Goal: Information Seeking & Learning: Learn about a topic

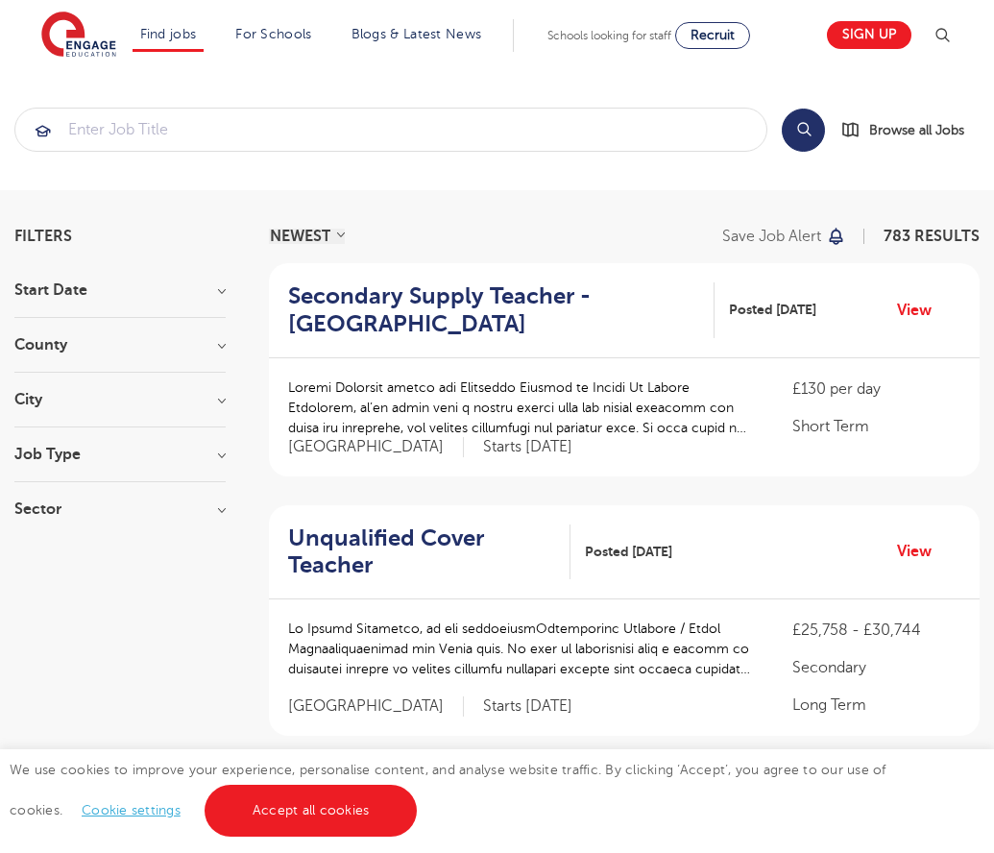
scroll to position [1920, 0]
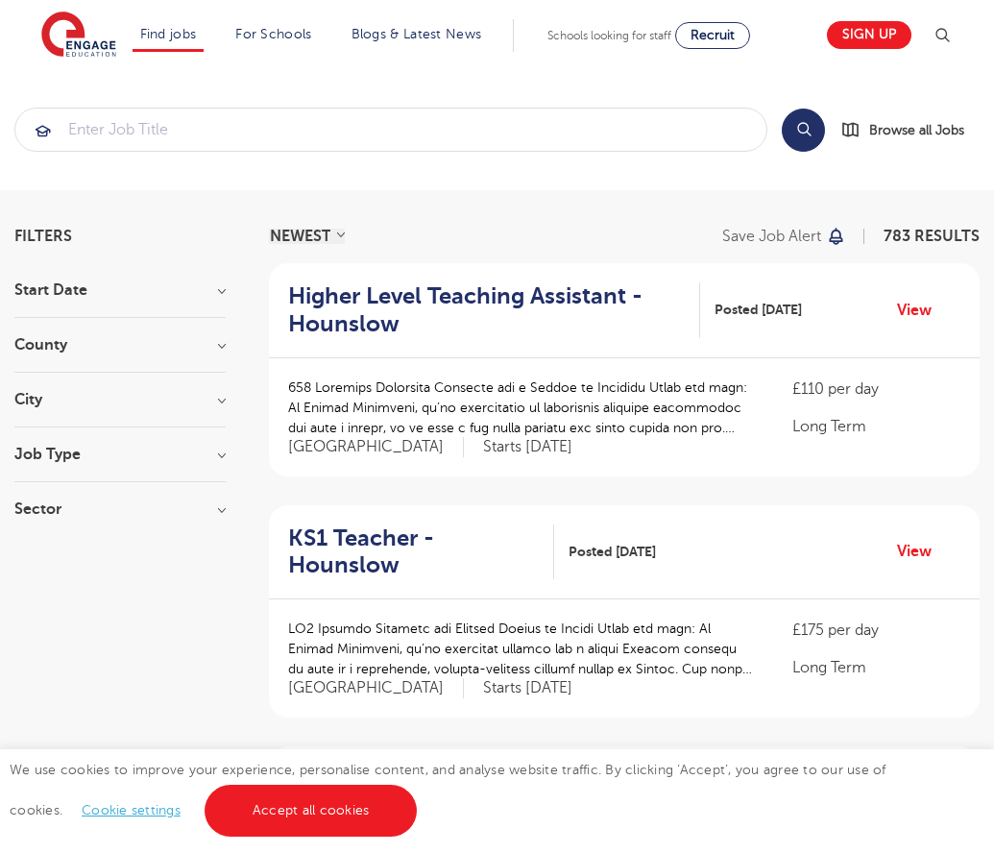
scroll to position [1884, 0]
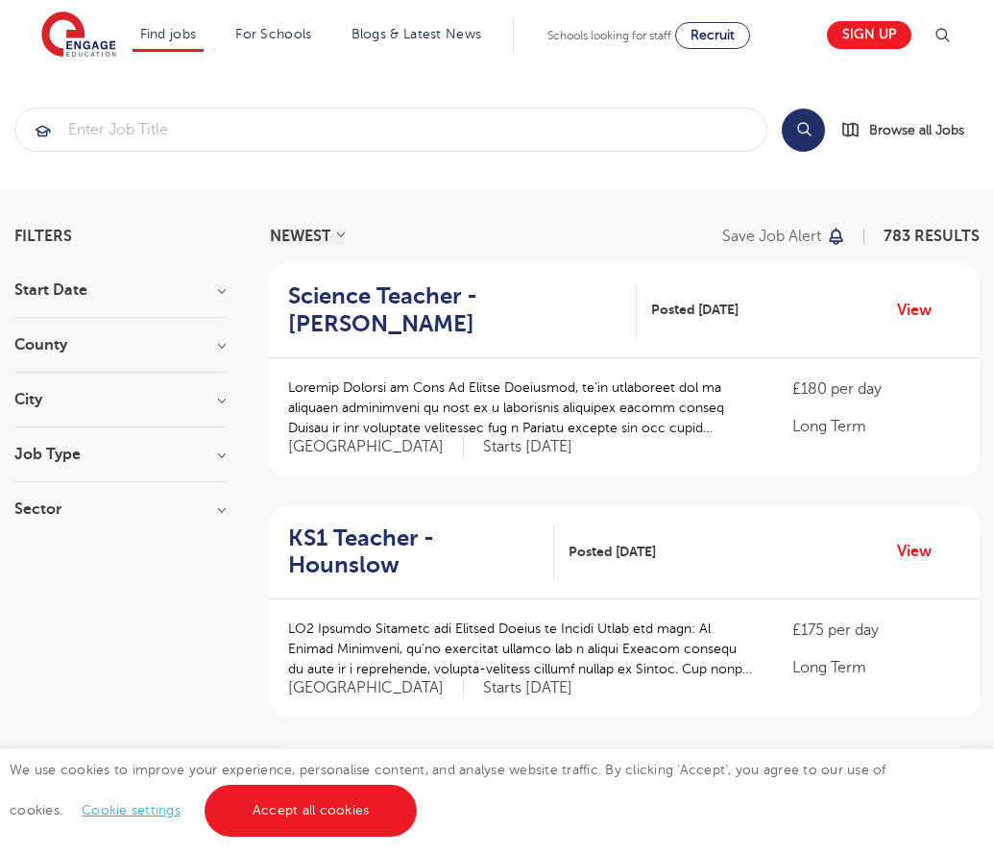
scroll to position [1884, 0]
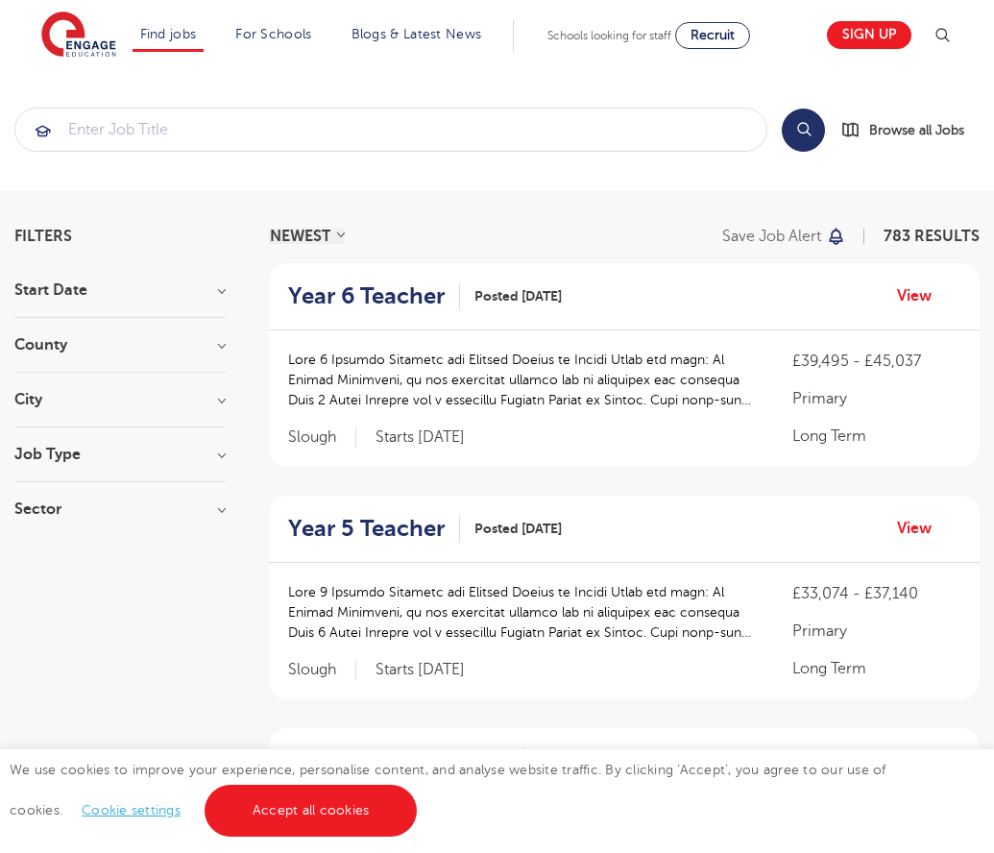
scroll to position [1858, 0]
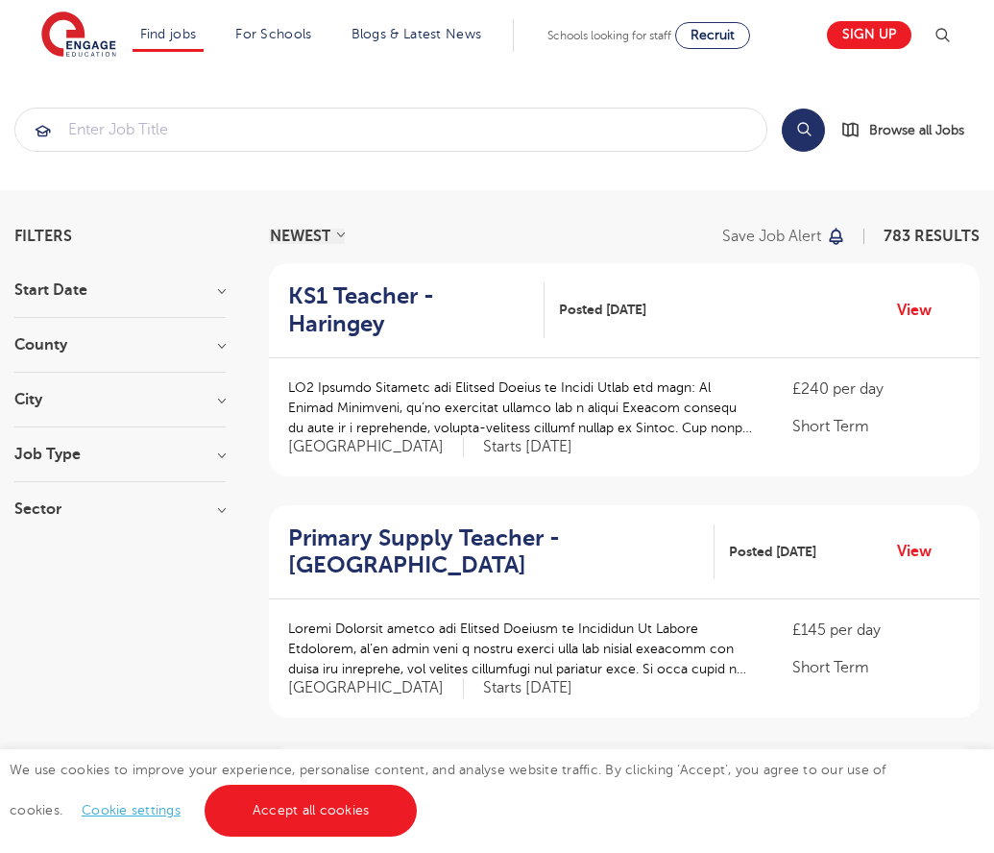
scroll to position [1884, 0]
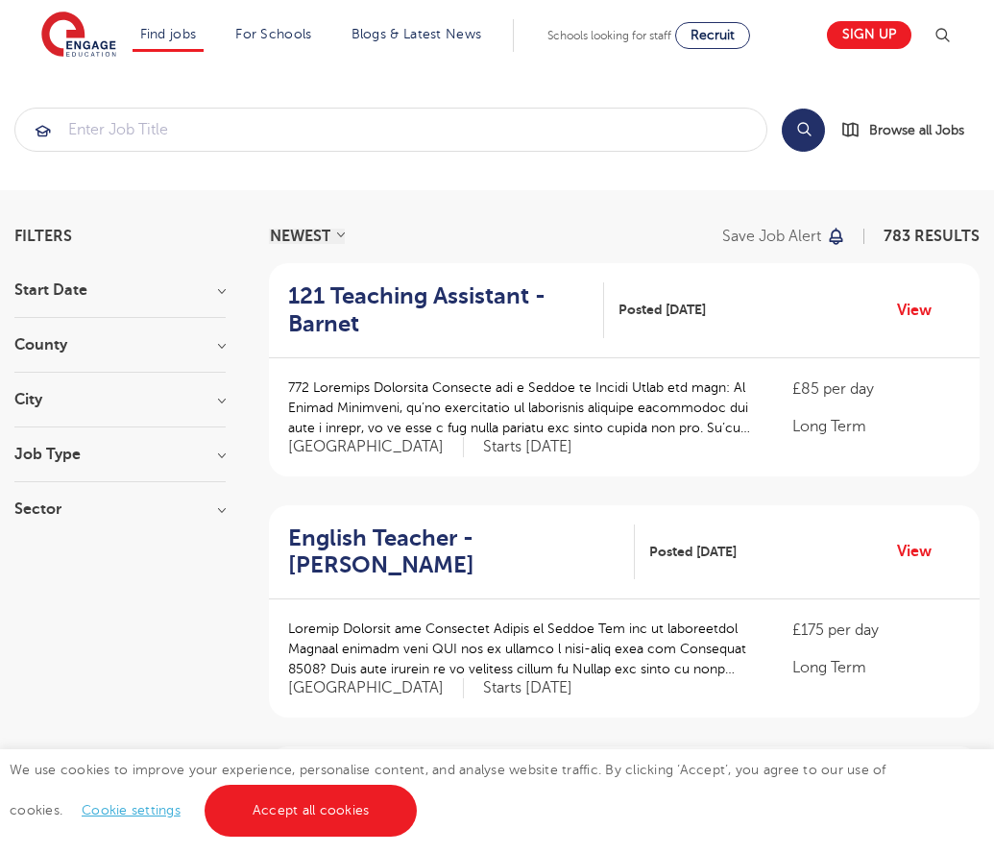
scroll to position [1885, 0]
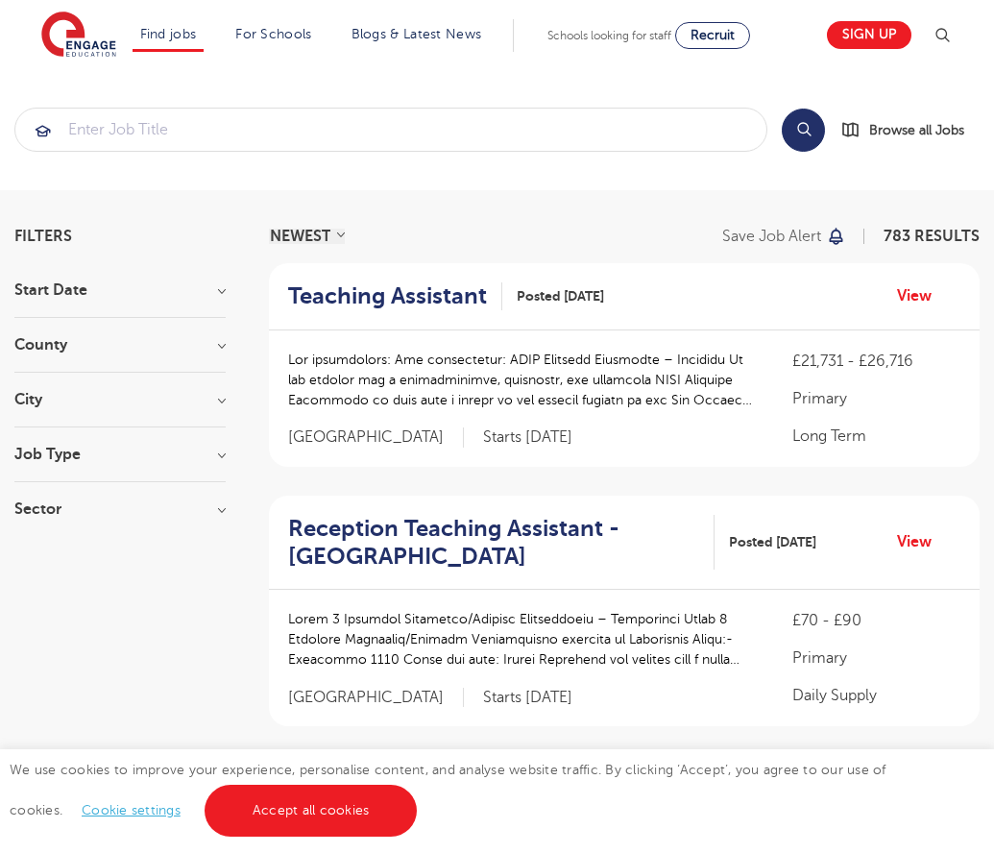
scroll to position [1893, 0]
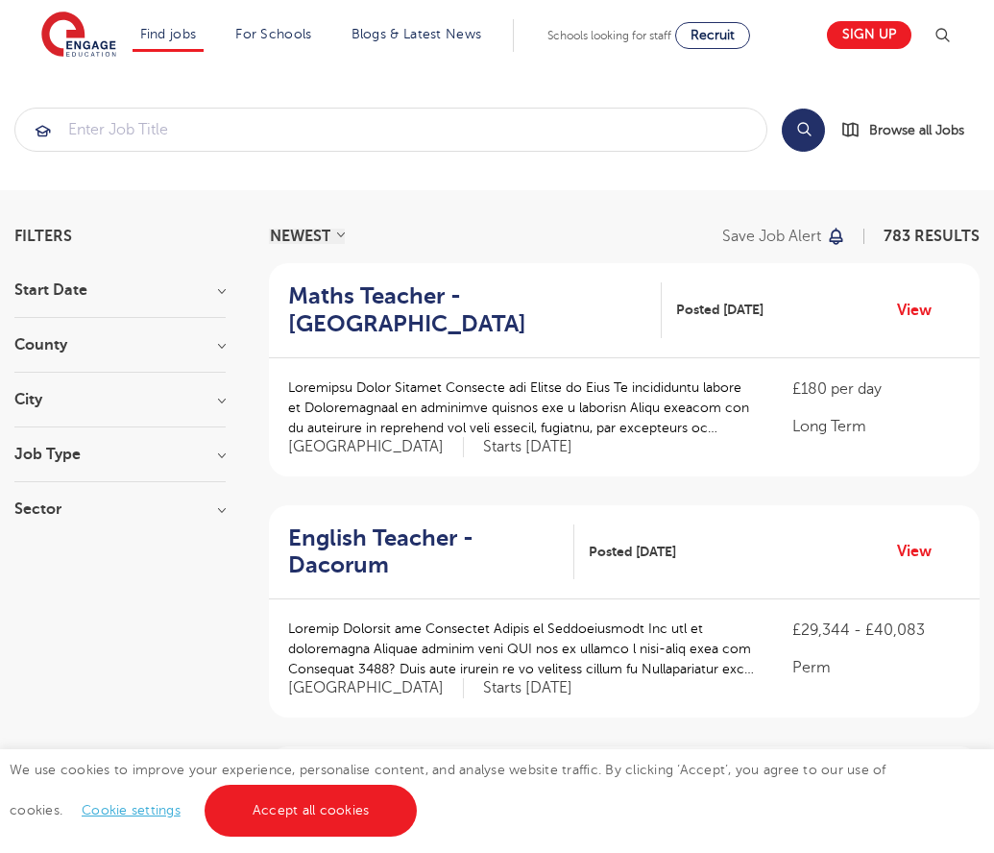
scroll to position [1884, 0]
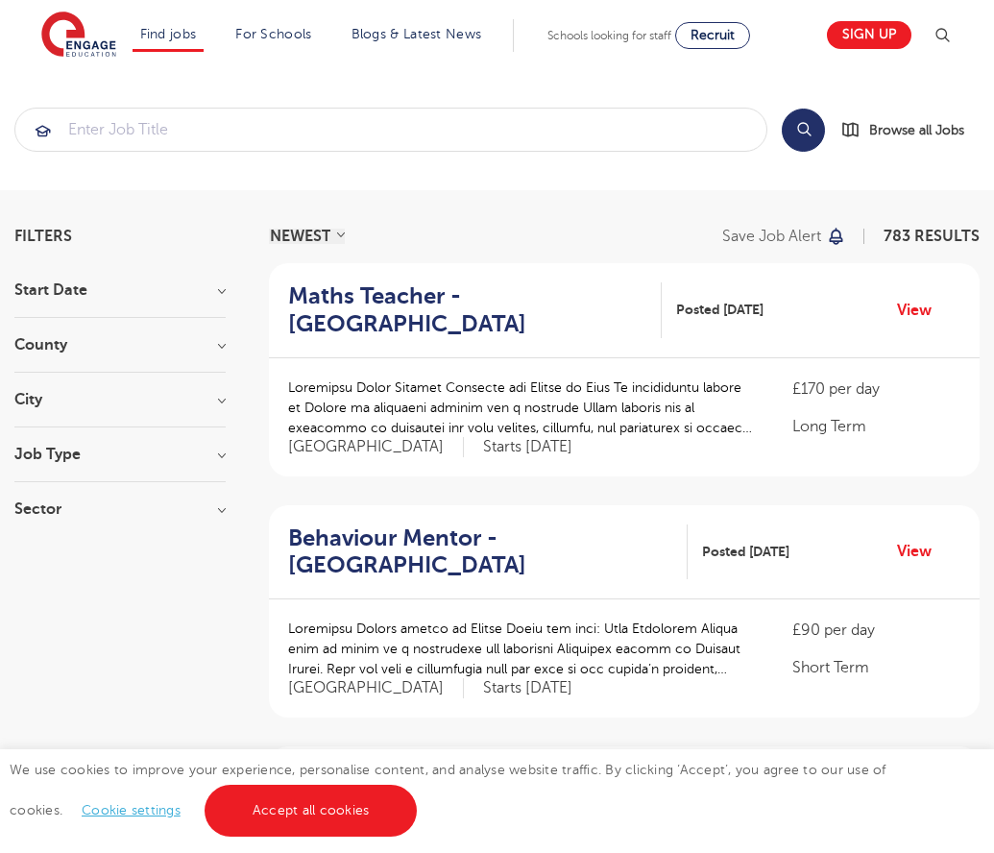
scroll to position [1884, 0]
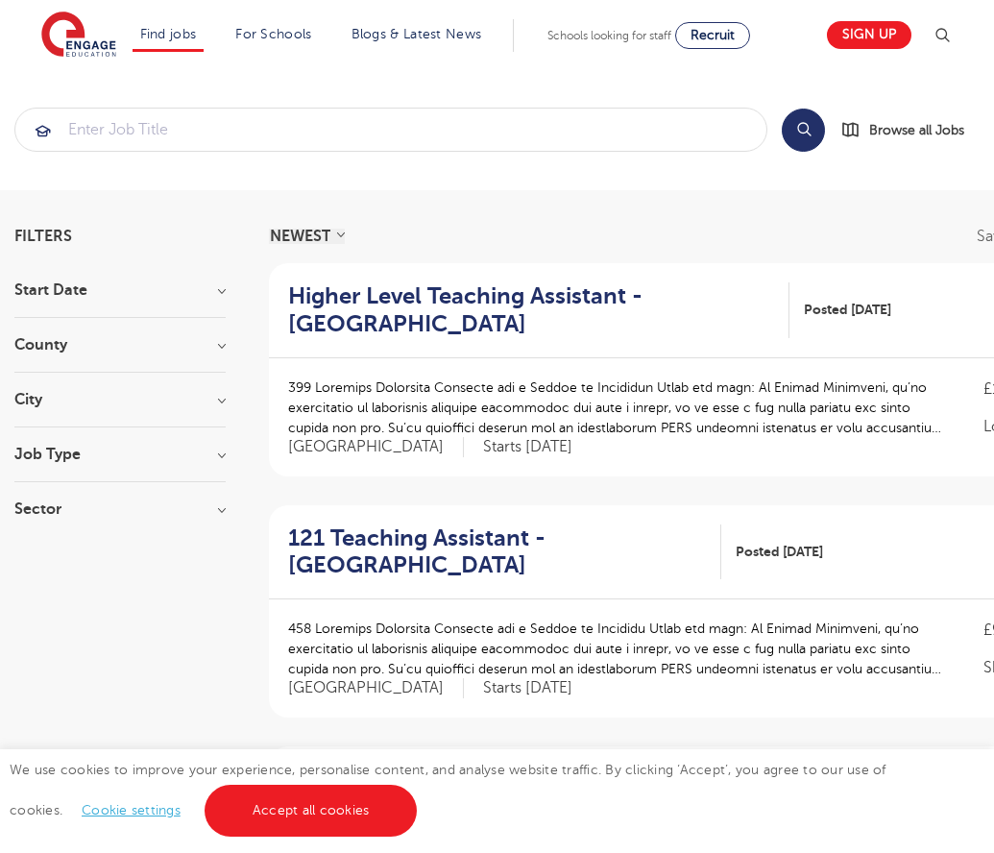
scroll to position [1911, 0]
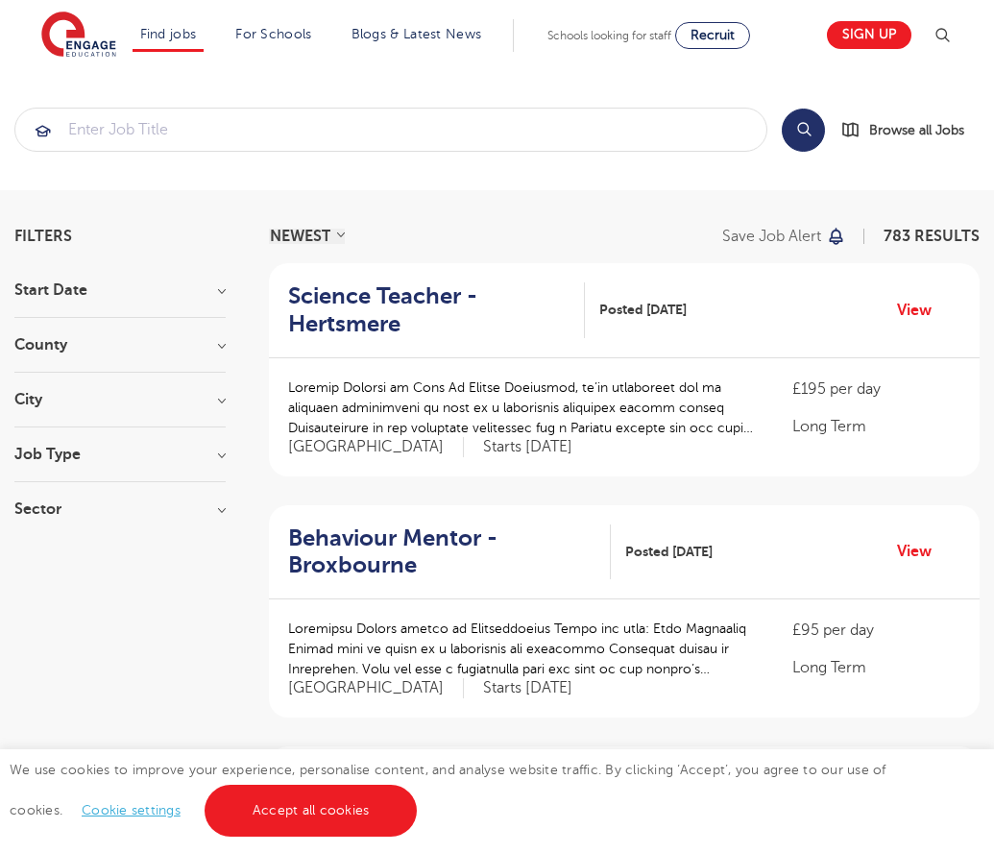
scroll to position [1857, 0]
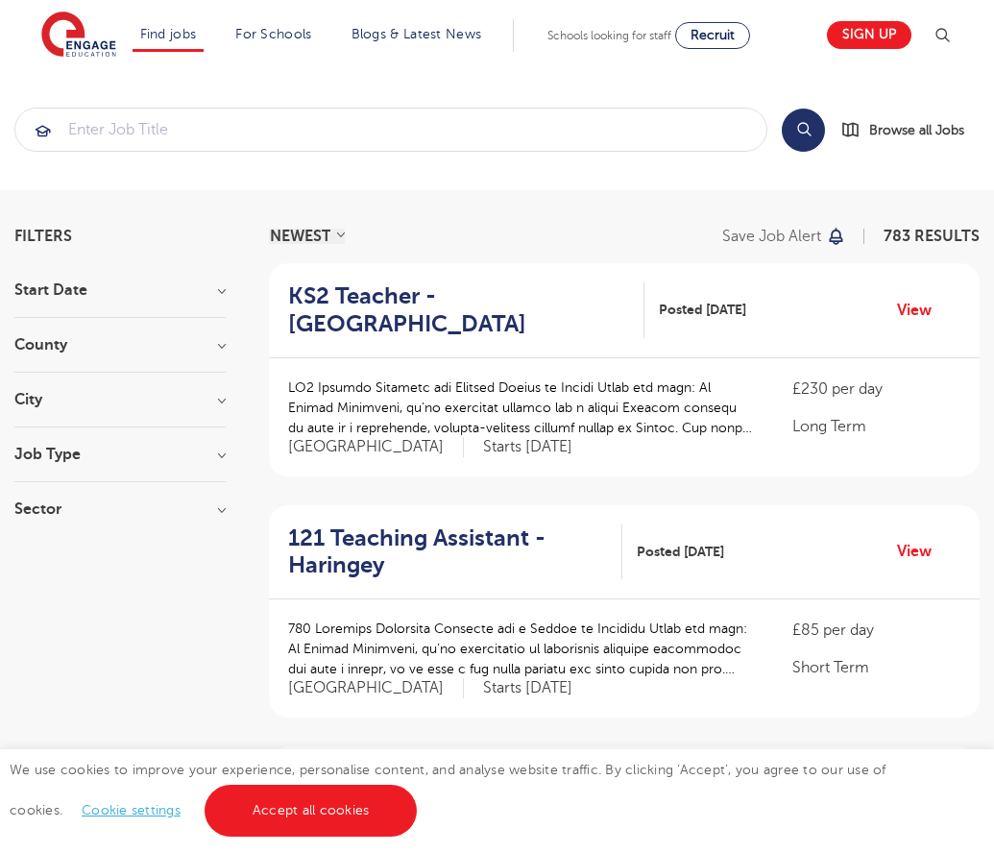
scroll to position [1884, 0]
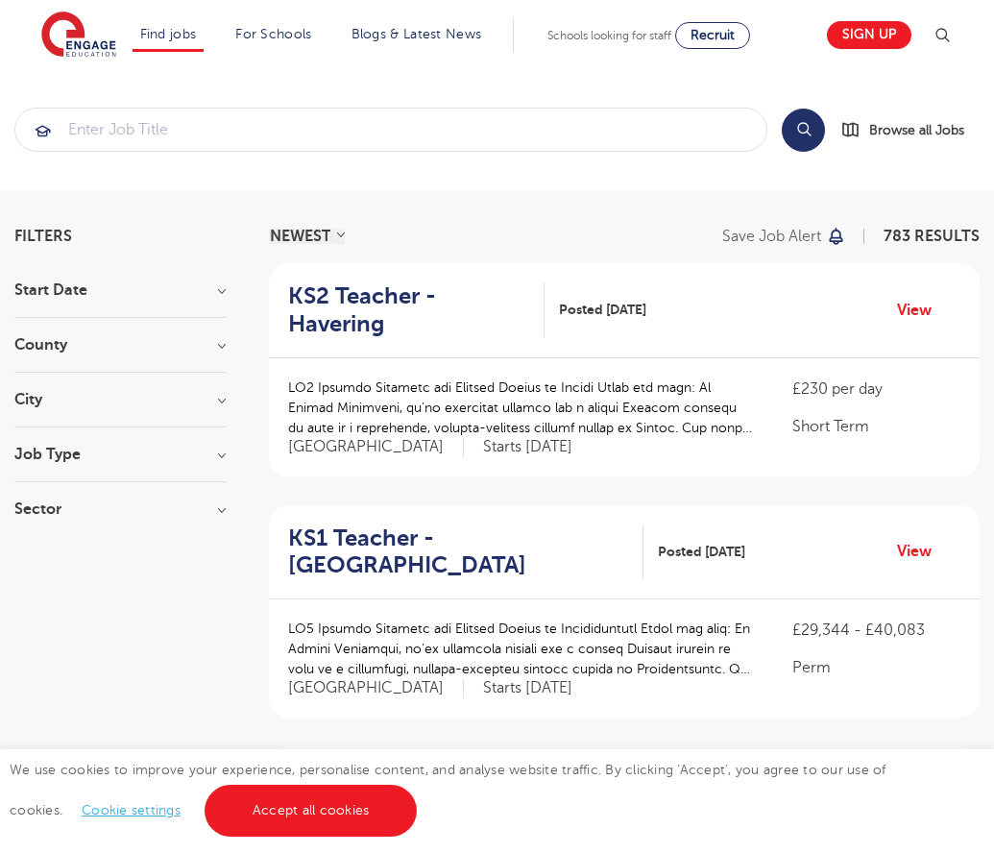
scroll to position [1884, 0]
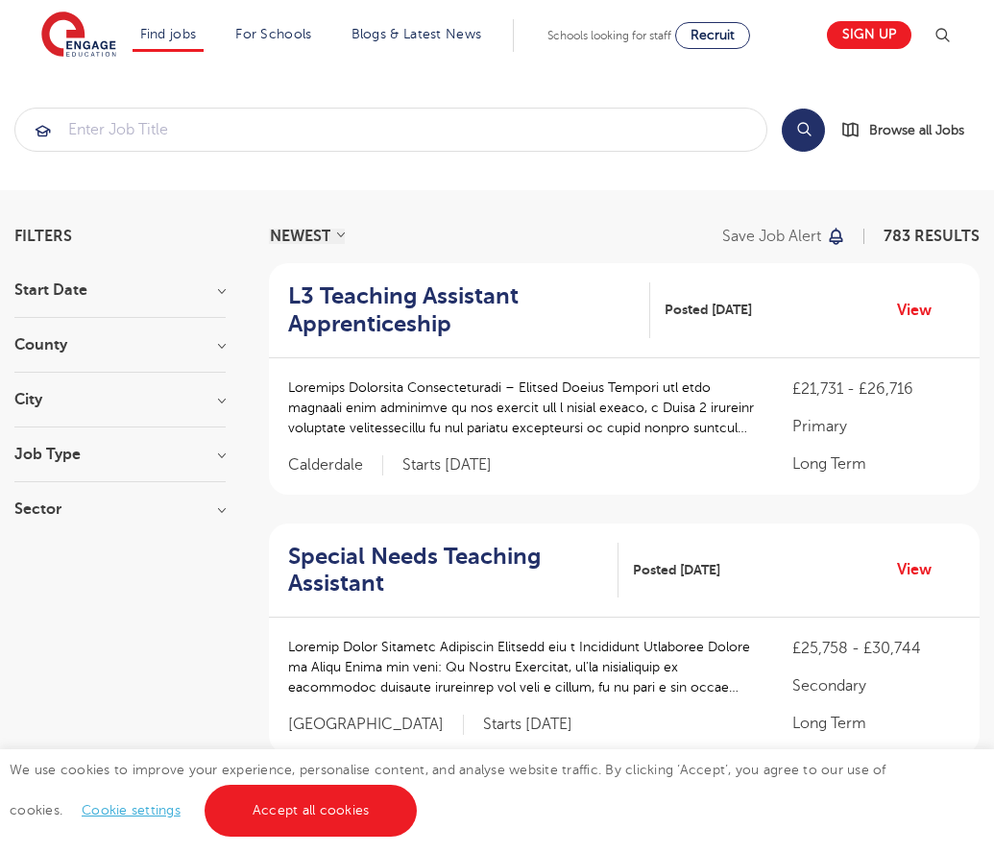
scroll to position [1920, 0]
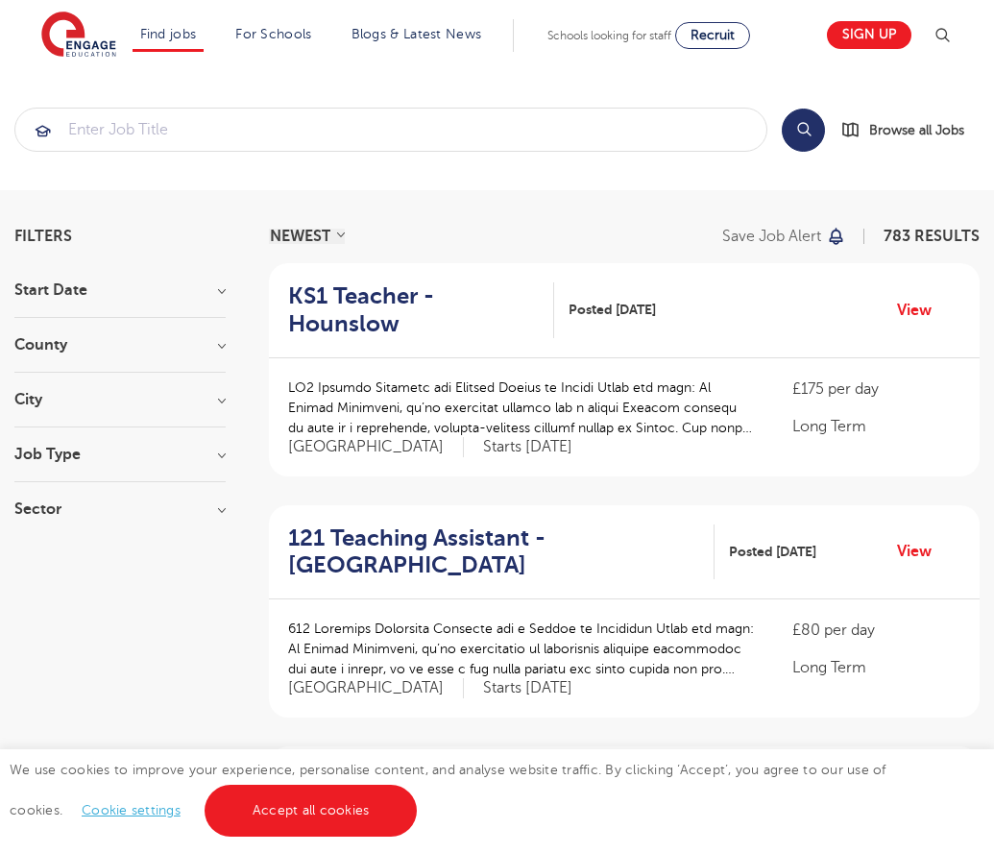
scroll to position [1884, 0]
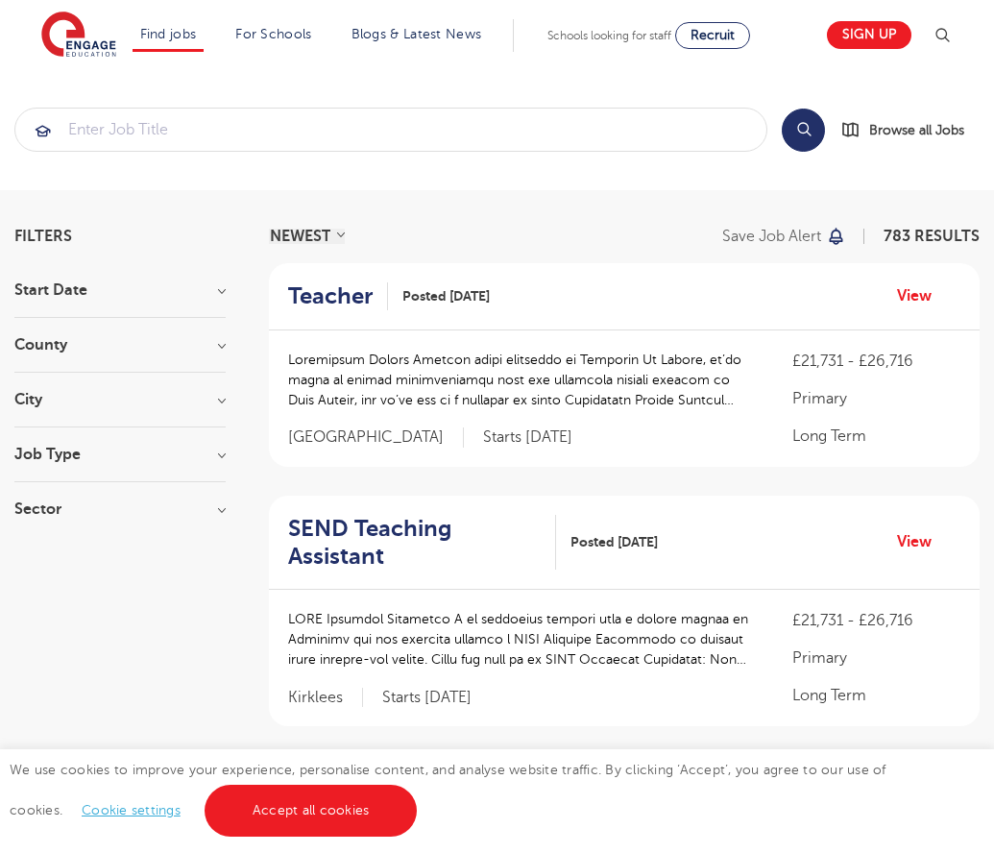
scroll to position [1866, 0]
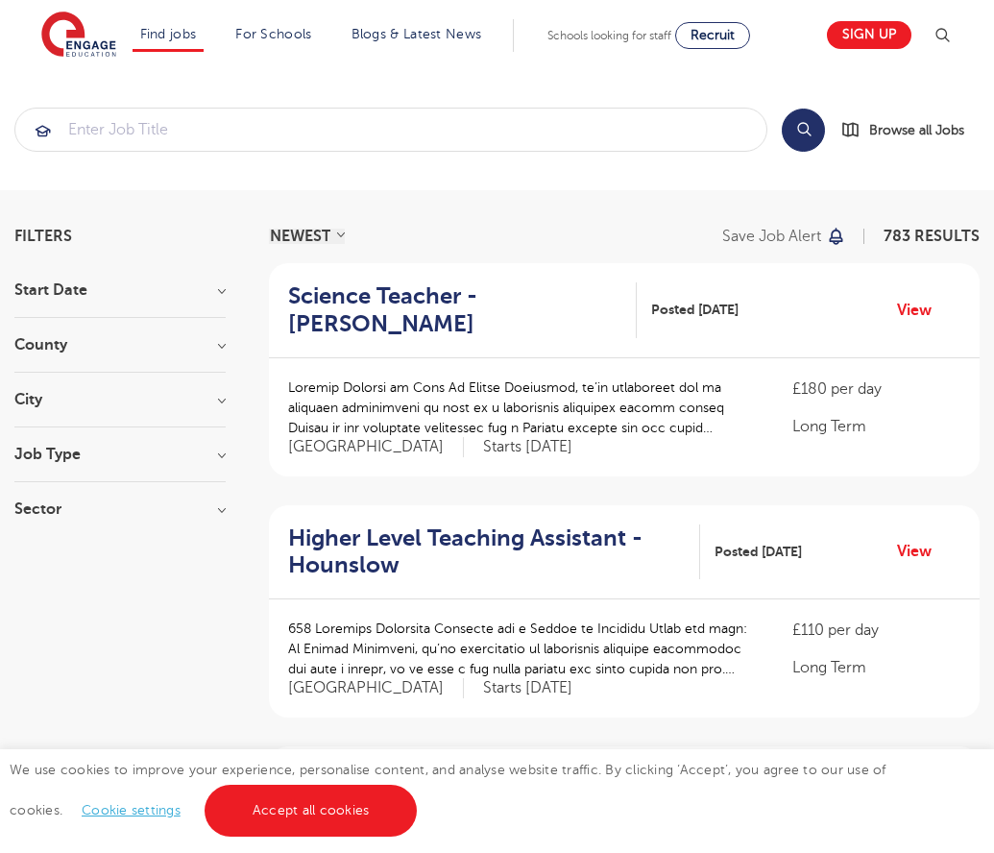
scroll to position [1884, 0]
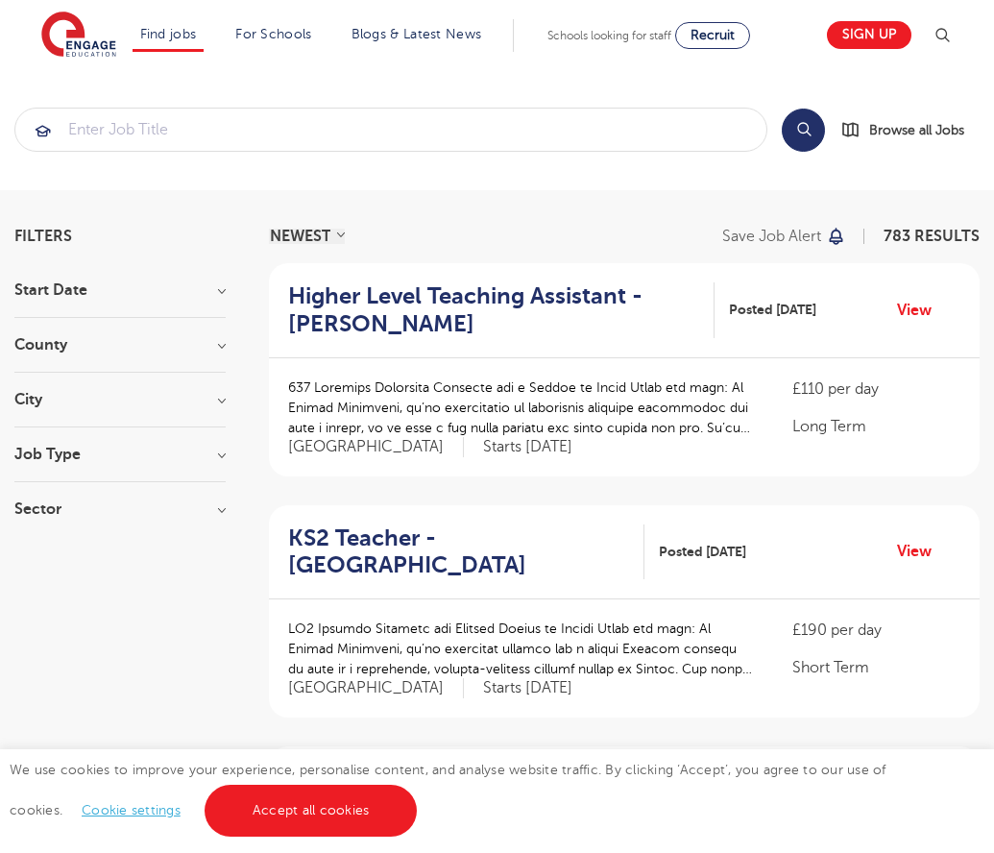
scroll to position [1888, 0]
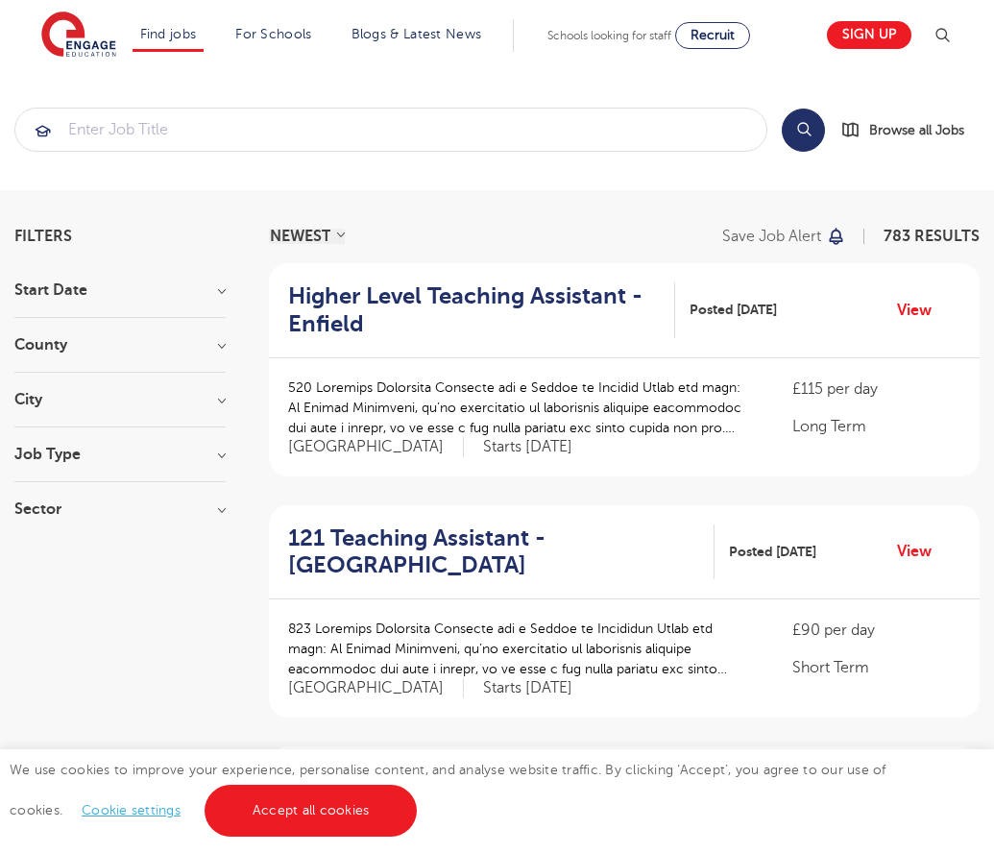
scroll to position [1884, 0]
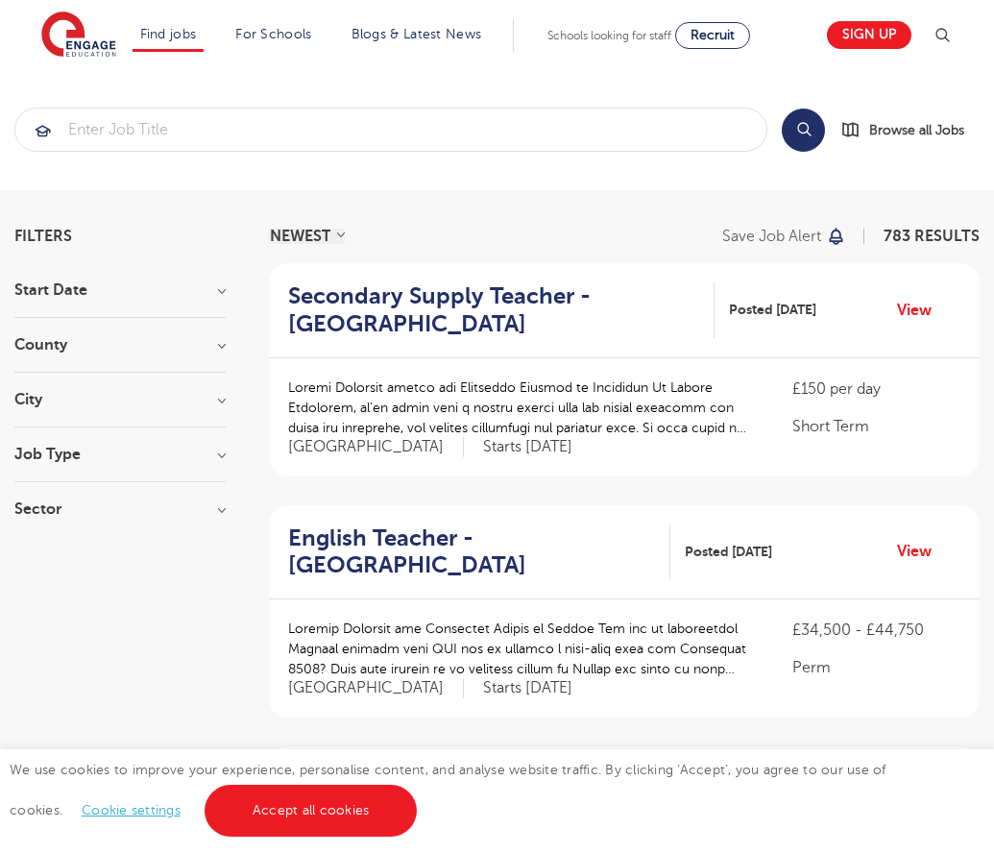
scroll to position [1884, 0]
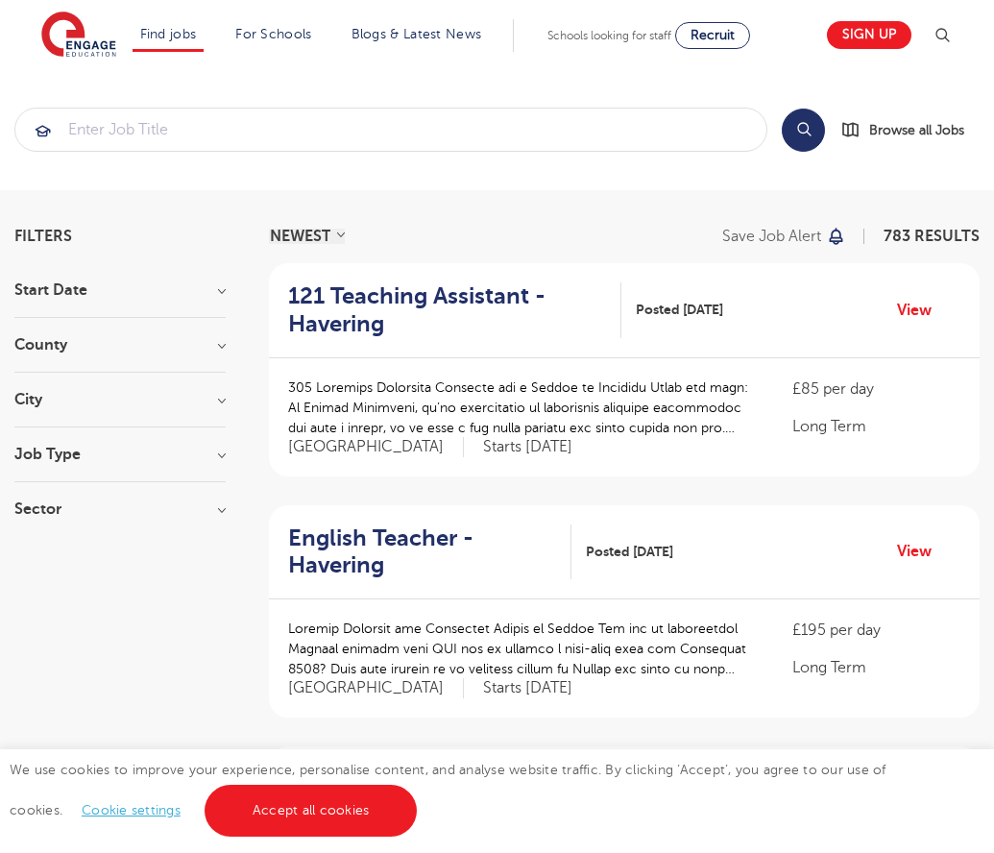
scroll to position [1884, 0]
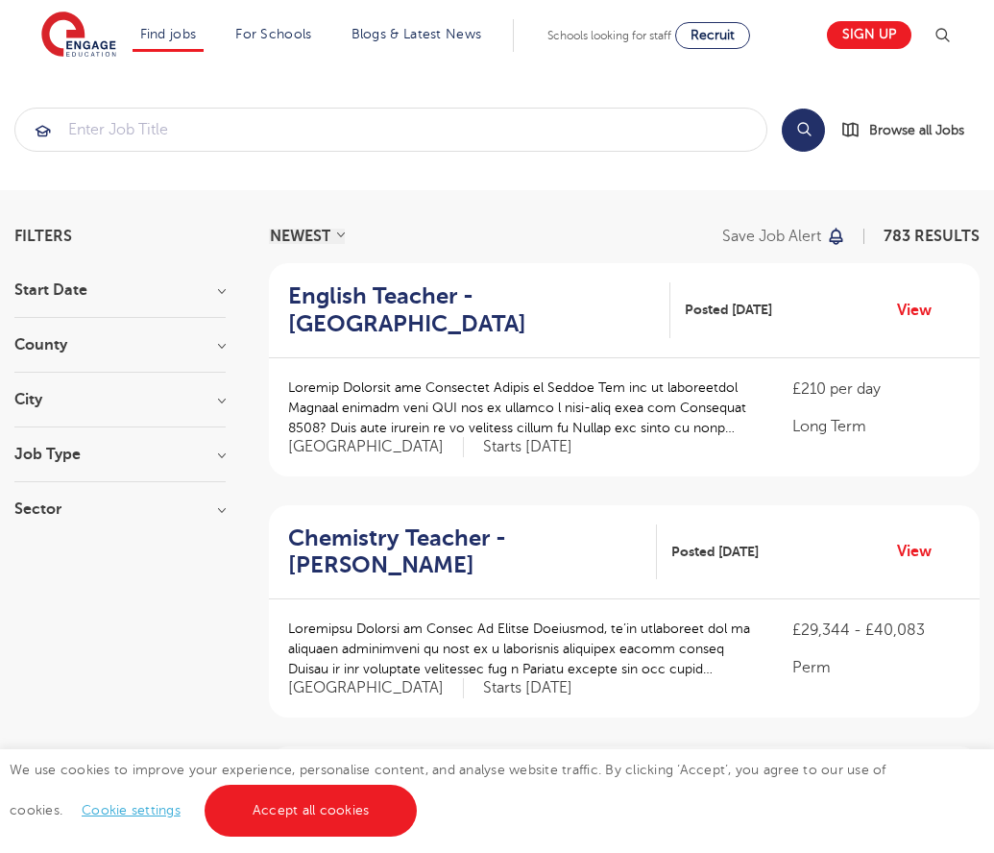
scroll to position [1884, 0]
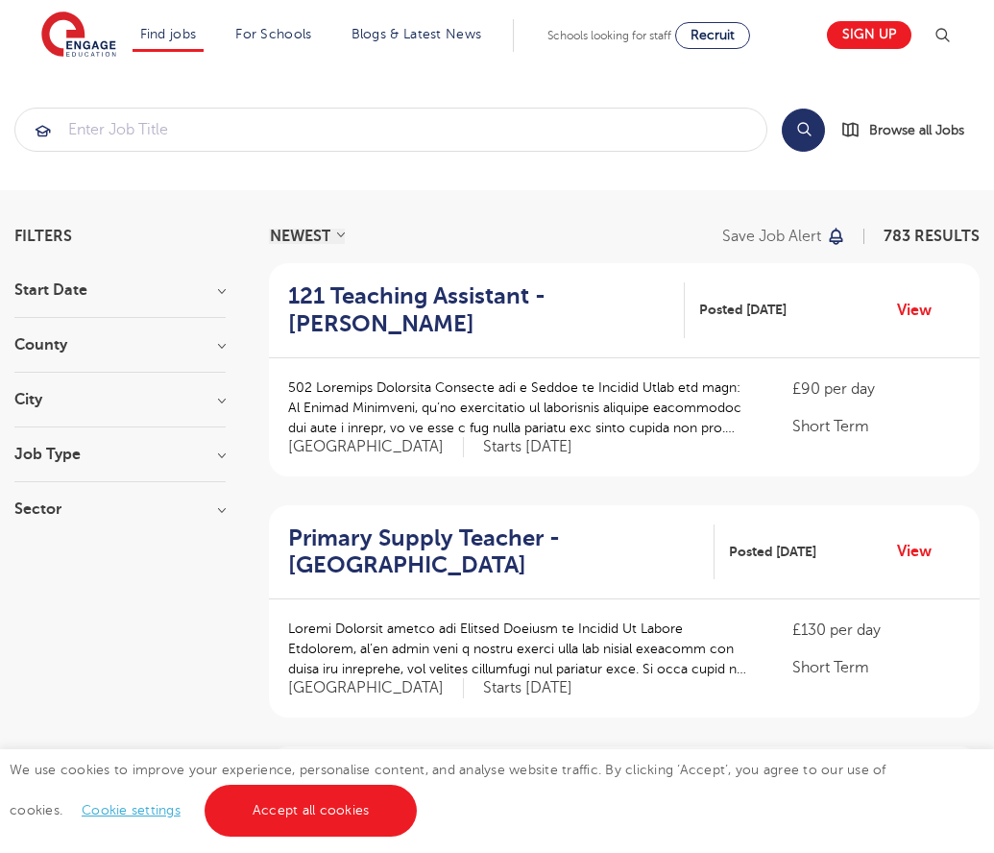
scroll to position [1884, 0]
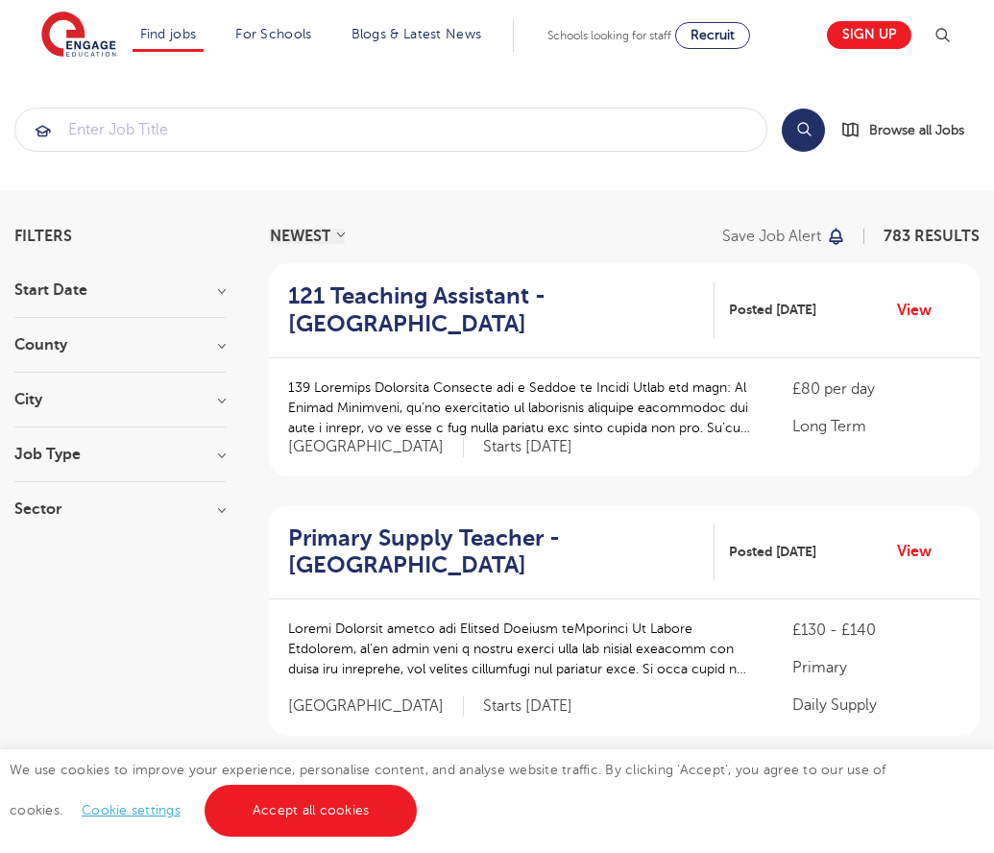
scroll to position [1975, 0]
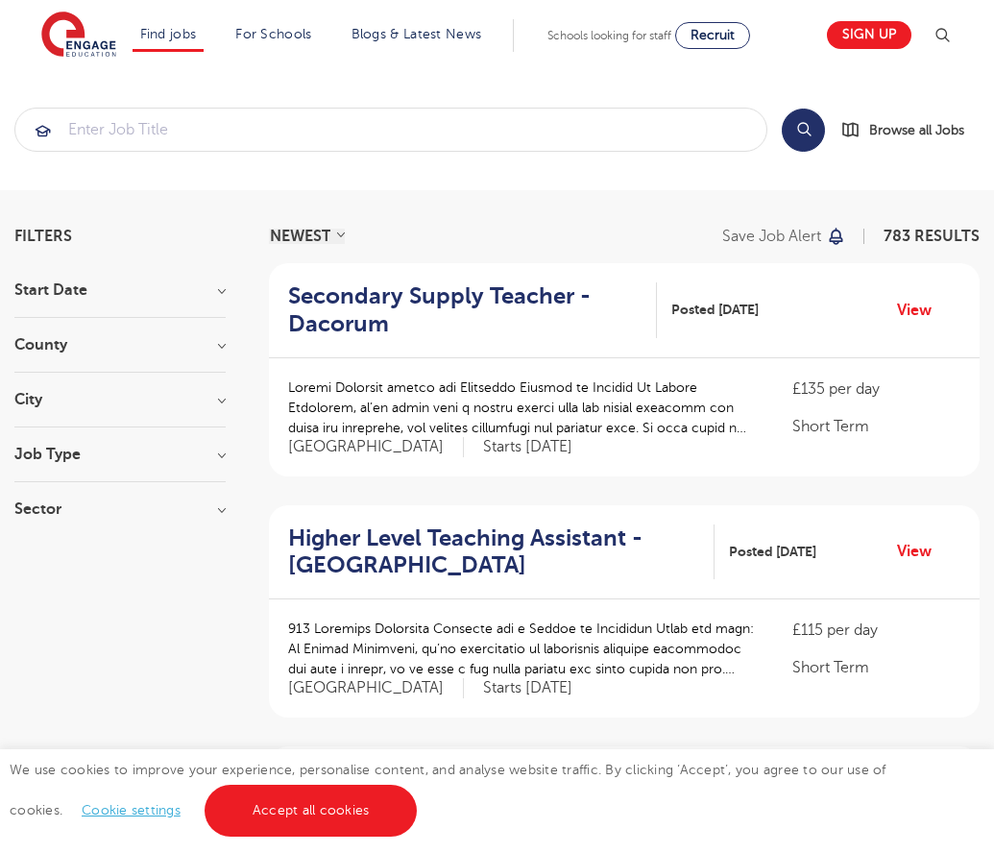
scroll to position [1857, 0]
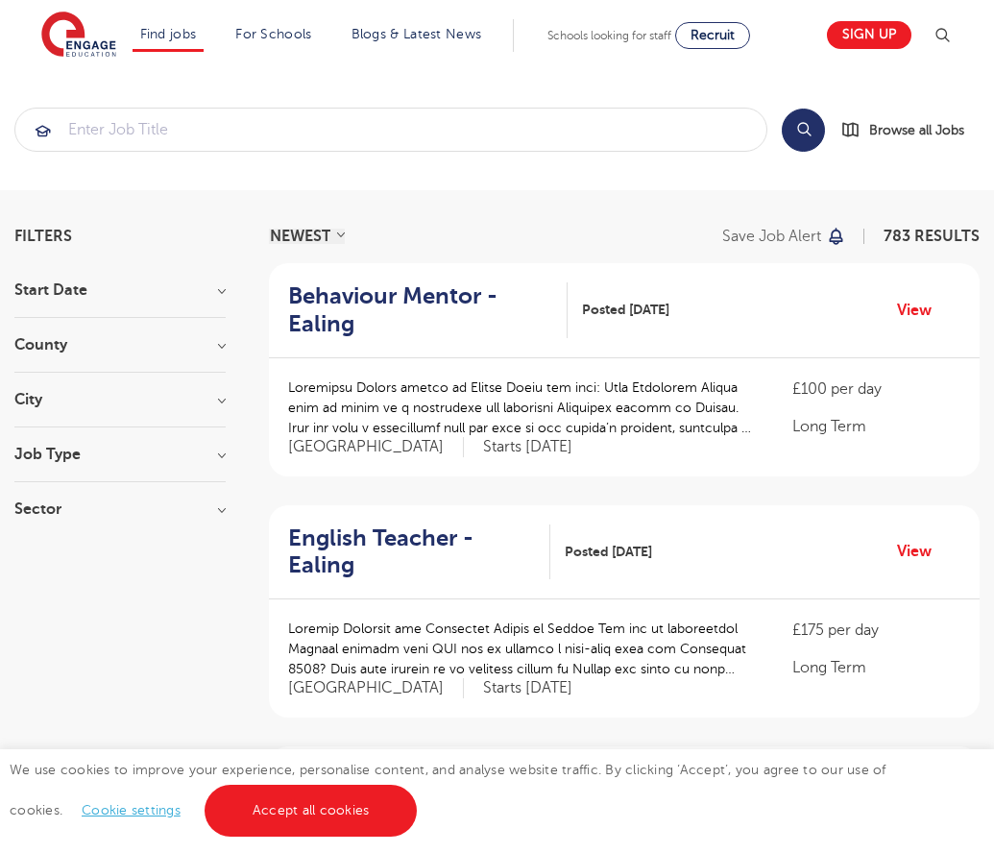
scroll to position [1879, 0]
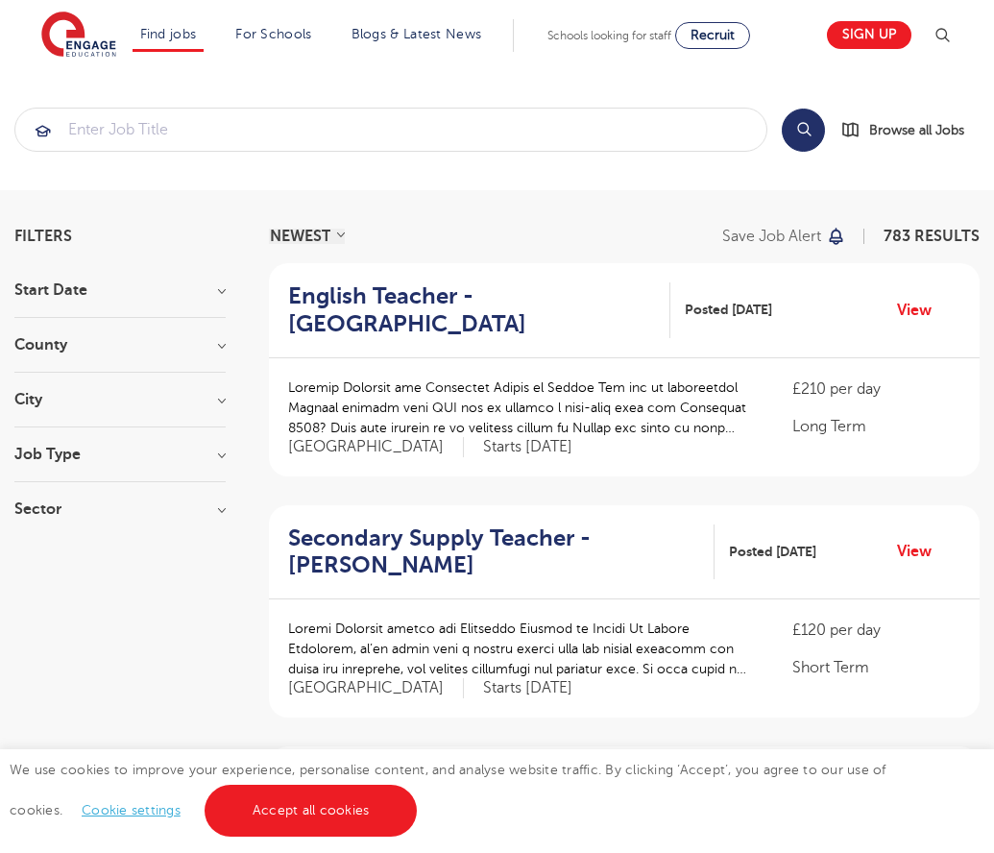
scroll to position [1884, 0]
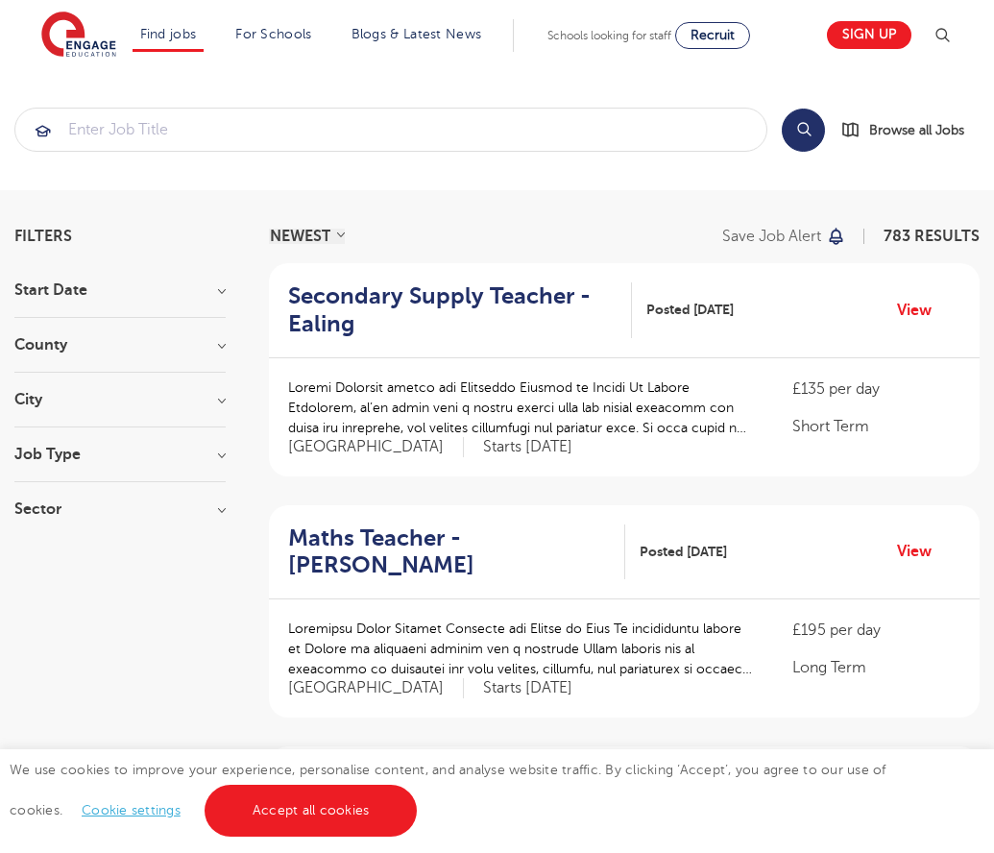
scroll to position [1884, 0]
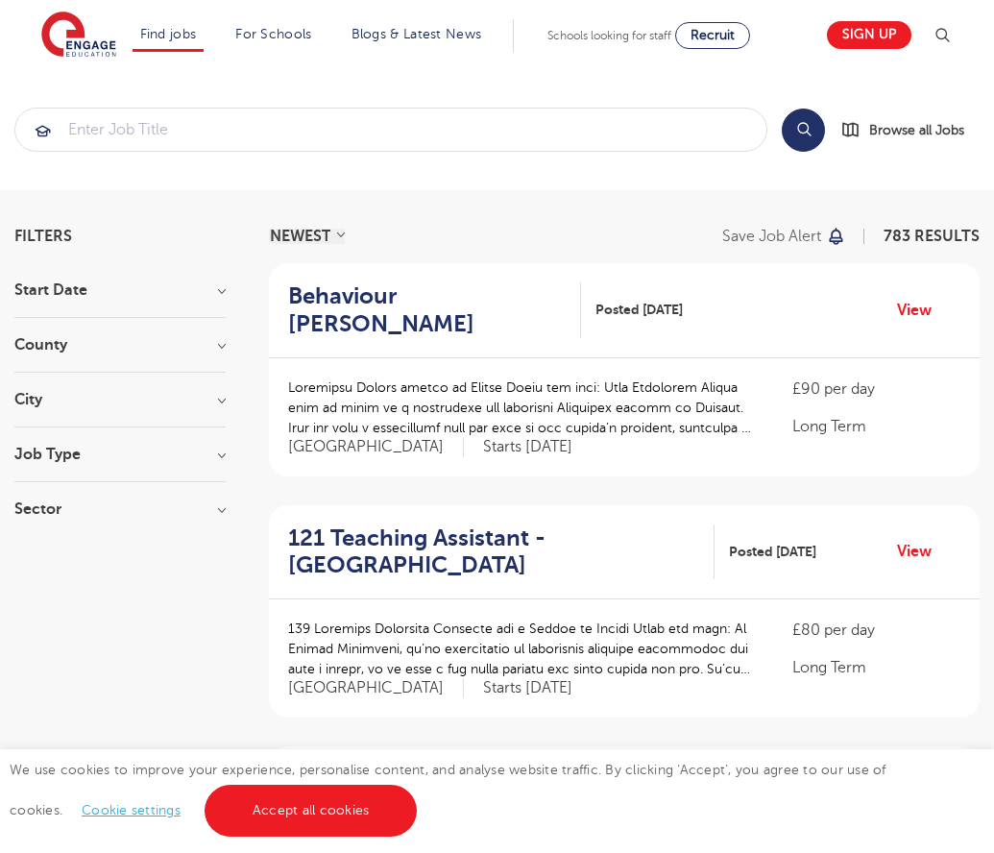
scroll to position [1857, 0]
